Goal: Transaction & Acquisition: Purchase product/service

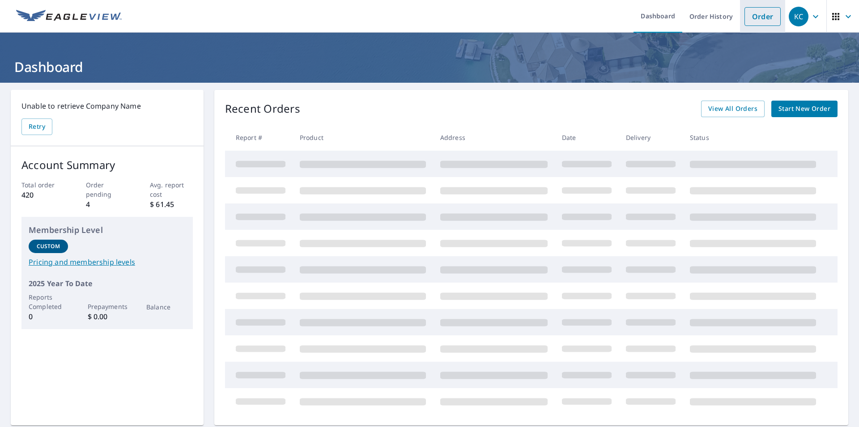
click at [747, 18] on link "Order" at bounding box center [762, 16] width 36 height 19
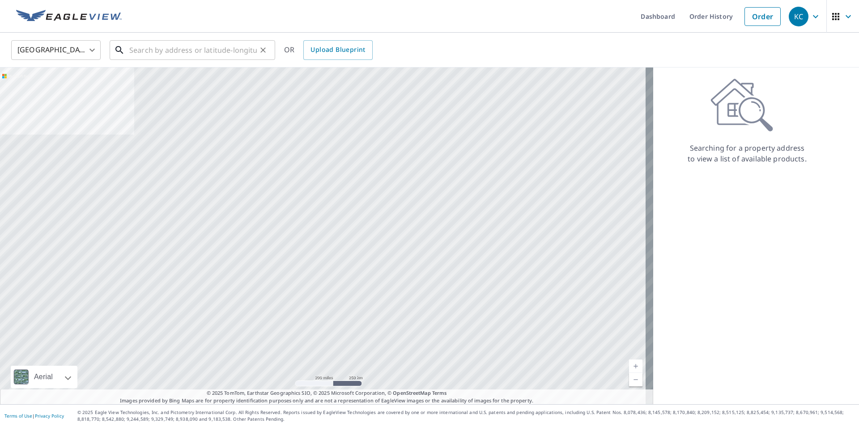
click at [137, 54] on input "text" at bounding box center [192, 50] width 127 height 25
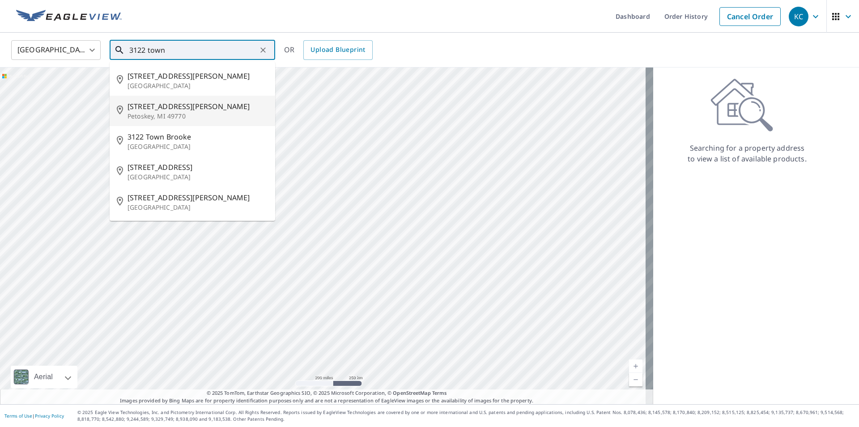
click at [176, 110] on span "3122 Townsend Rd" at bounding box center [197, 106] width 140 height 11
type input "3122 Townsend Rd Petoskey, MI 49770"
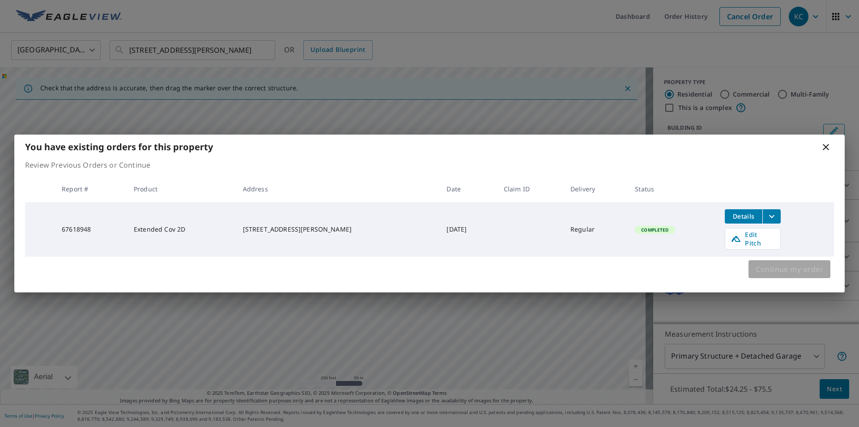
click at [782, 265] on span "Continue my order" at bounding box center [789, 269] width 68 height 13
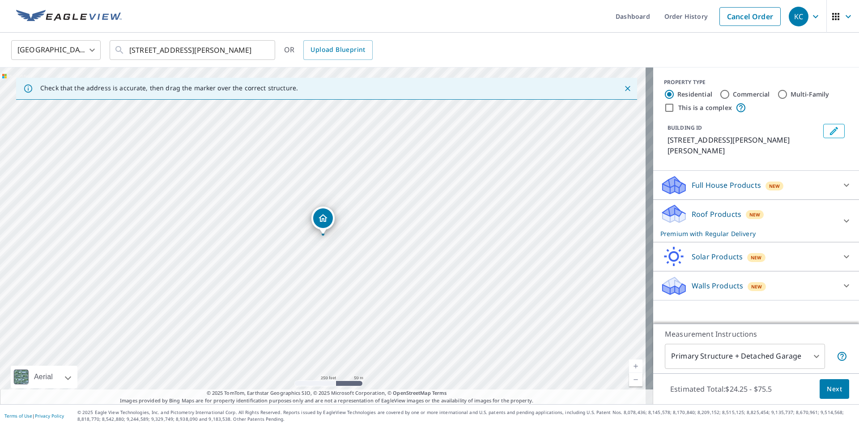
click at [327, 217] on icon "Dropped pin, building 1, Residential property, 3122 Townsend Rd Petoskey, MI 49…" at bounding box center [322, 218] width 11 height 11
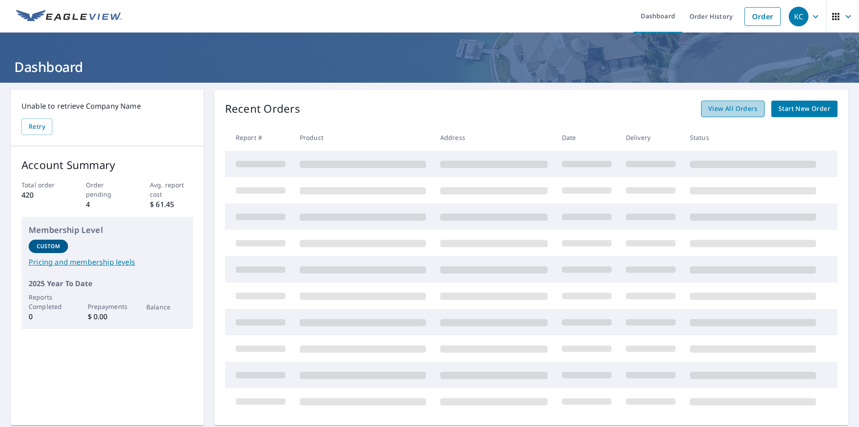
click at [725, 111] on span "View All Orders" at bounding box center [732, 108] width 49 height 11
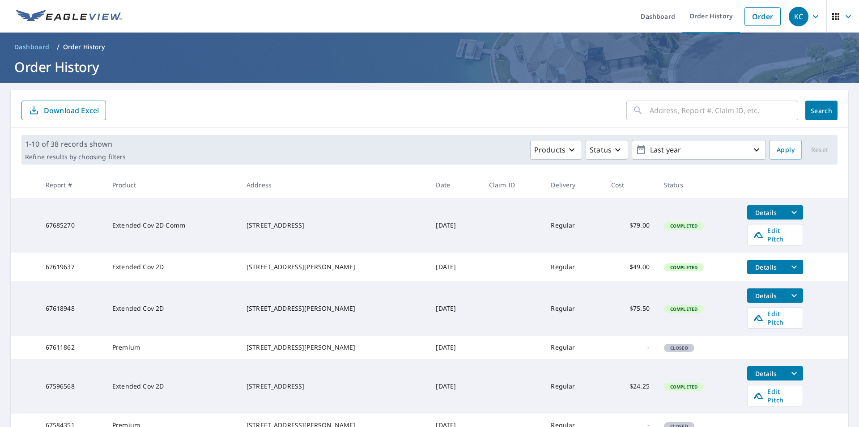
click at [696, 111] on input "text" at bounding box center [723, 110] width 148 height 25
type input "3122 townsend"
click button "Search" at bounding box center [821, 111] width 32 height 20
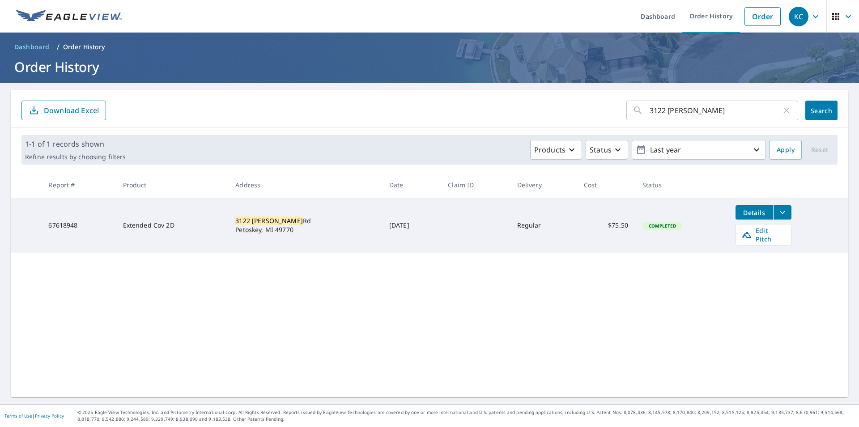
click at [746, 212] on span "Details" at bounding box center [753, 212] width 27 height 8
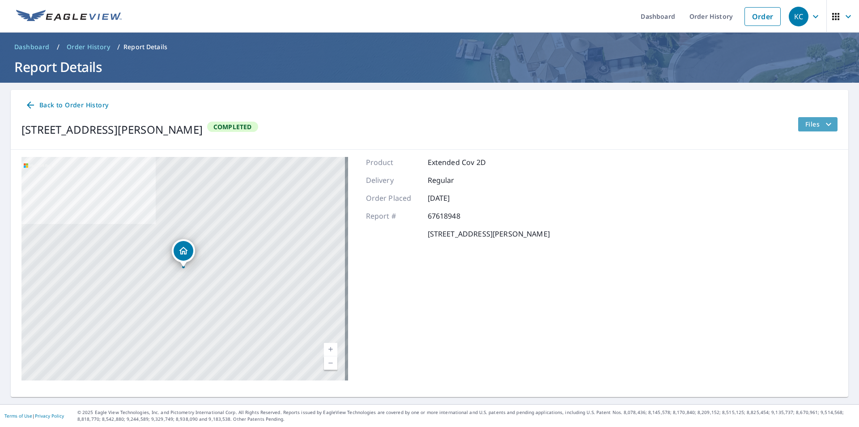
click at [805, 124] on span "Files" at bounding box center [819, 124] width 29 height 11
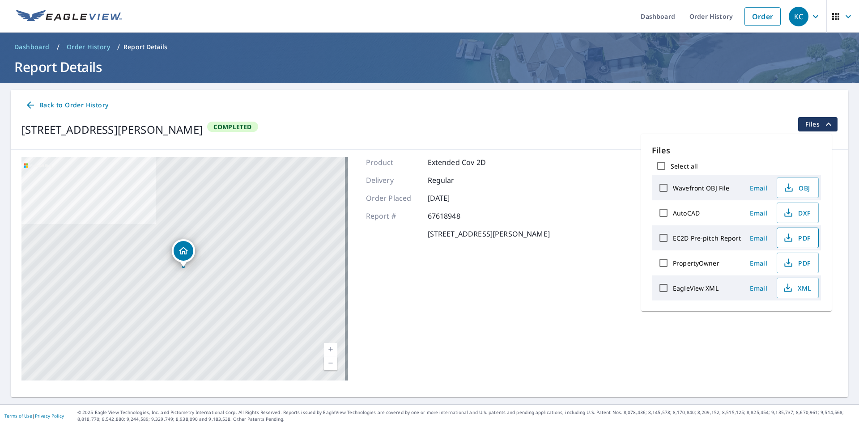
click at [797, 240] on span "PDF" at bounding box center [796, 238] width 29 height 11
click at [823, 122] on icon "filesDropdownBtn-67618948" at bounding box center [828, 124] width 11 height 11
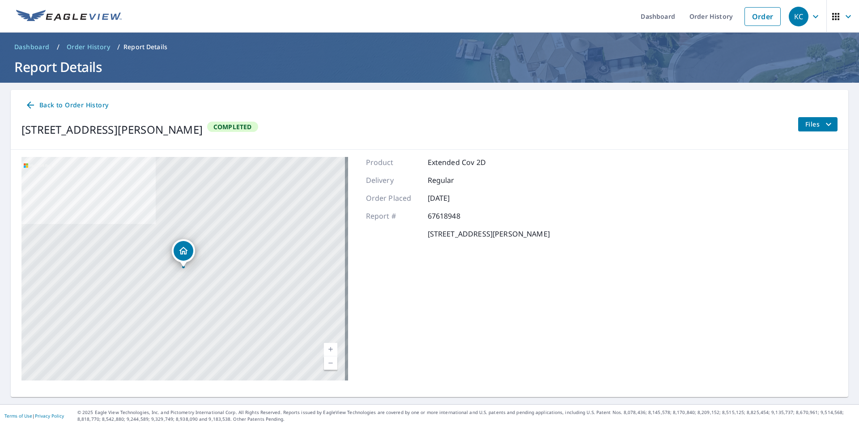
click at [35, 106] on icon at bounding box center [30, 105] width 11 height 11
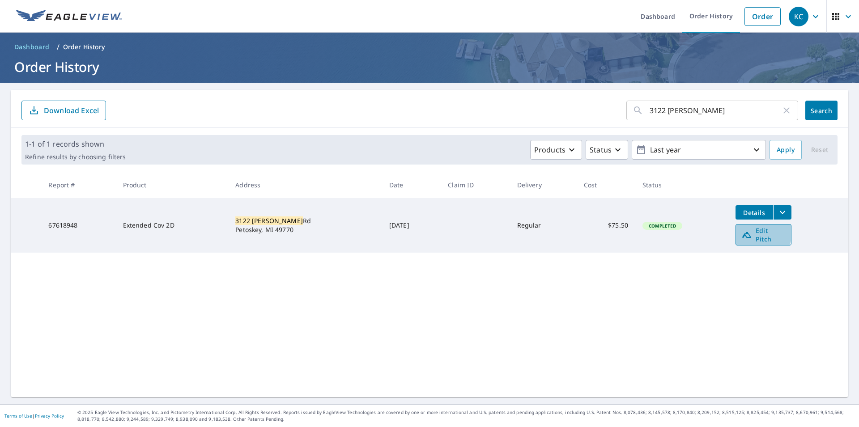
click at [745, 231] on span "Edit Pitch" at bounding box center [763, 234] width 44 height 17
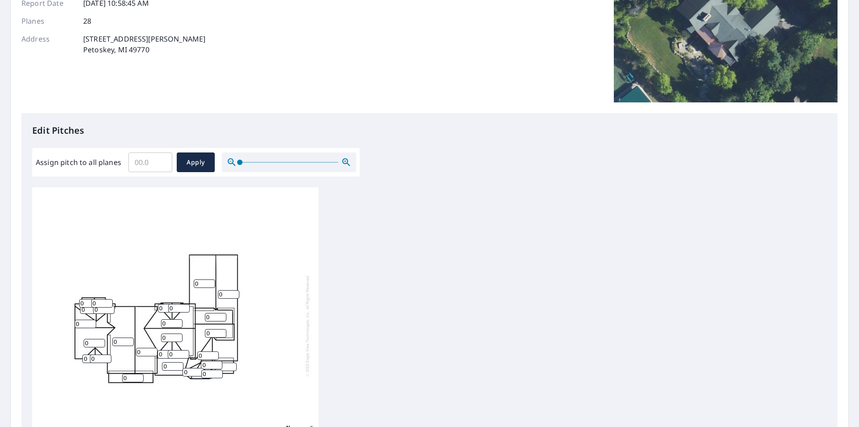
scroll to position [153, 0]
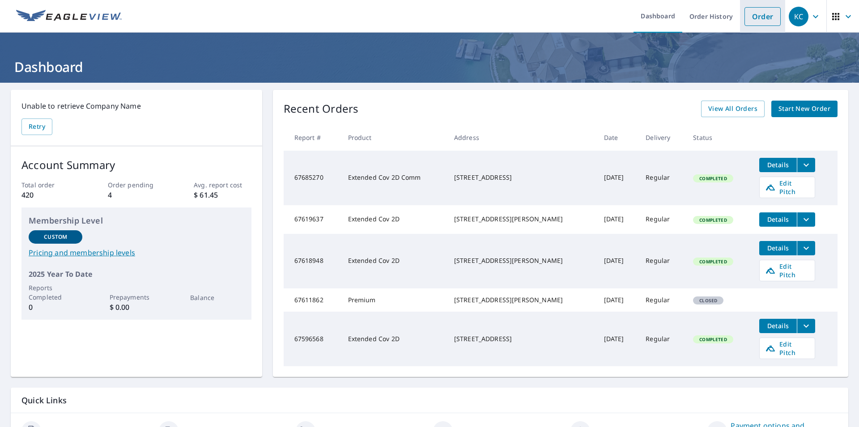
click at [757, 15] on link "Order" at bounding box center [762, 16] width 36 height 19
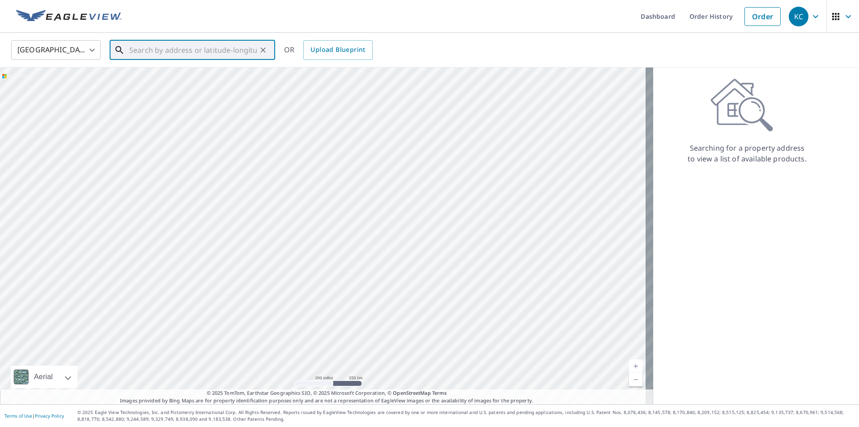
click at [169, 50] on input "text" at bounding box center [192, 50] width 127 height 25
click at [147, 80] on span "[STREET_ADDRESS]" at bounding box center [197, 76] width 140 height 11
type input "[STREET_ADDRESS][PERSON_NAME]"
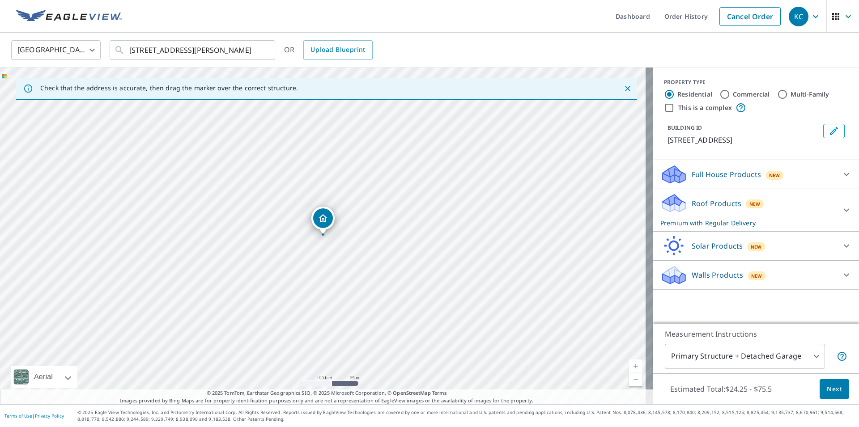
click at [778, 93] on input "Multi-Family" at bounding box center [782, 94] width 11 height 11
radio input "true"
type input "2"
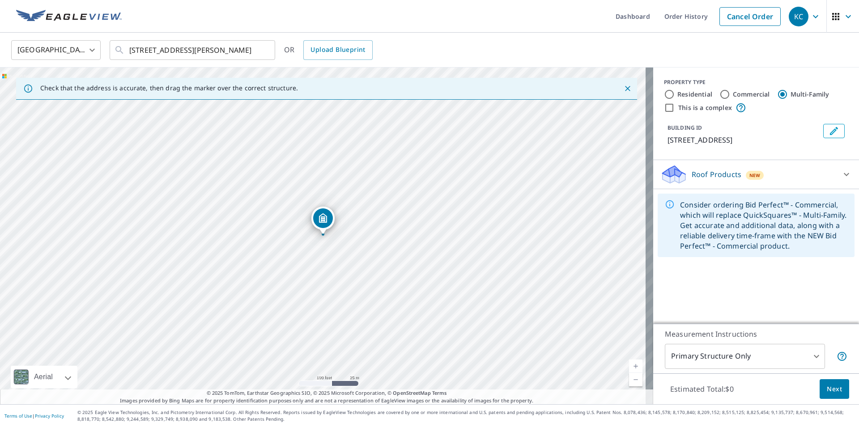
click at [800, 185] on div "Roof Products New" at bounding box center [747, 174] width 175 height 21
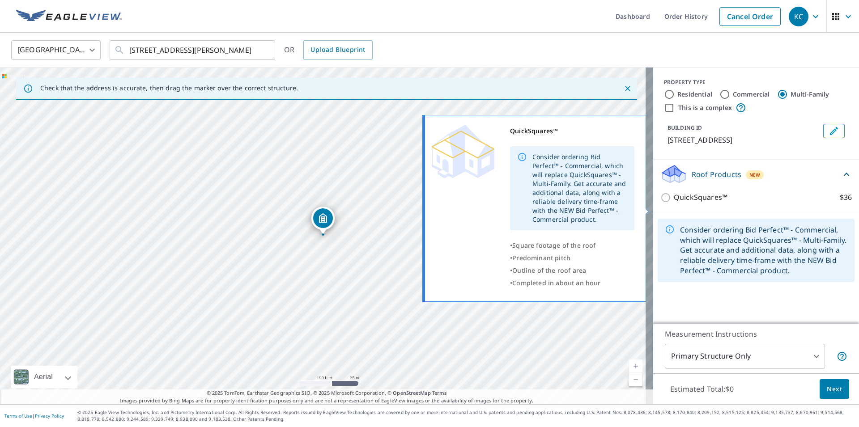
click at [660, 203] on input "QuickSquares™ $36" at bounding box center [666, 197] width 13 height 11
checkbox input "true"
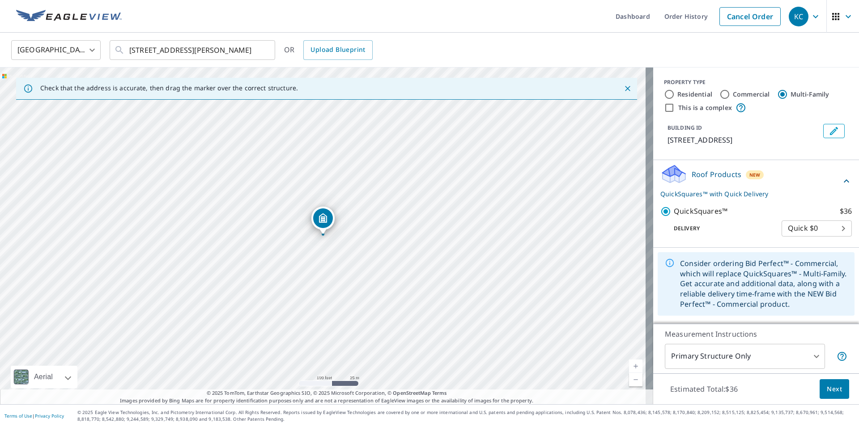
click at [826, 388] on span "Next" at bounding box center [833, 389] width 15 height 11
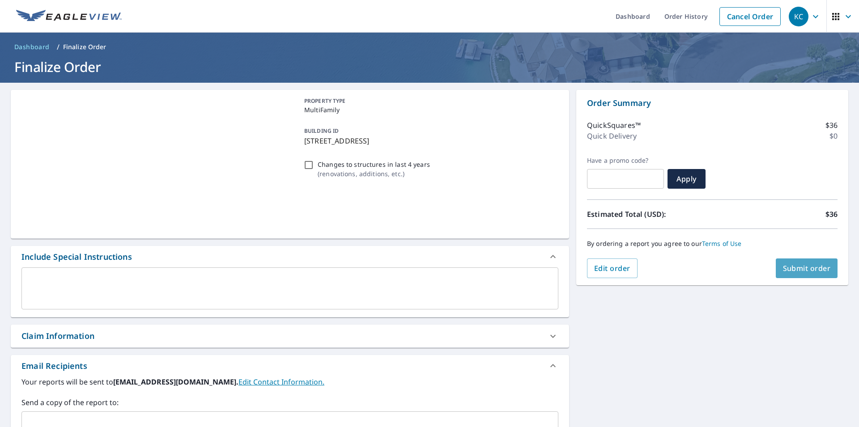
click at [813, 271] on span "Submit order" at bounding box center [807, 268] width 48 height 10
